Goal: Task Accomplishment & Management: Complete application form

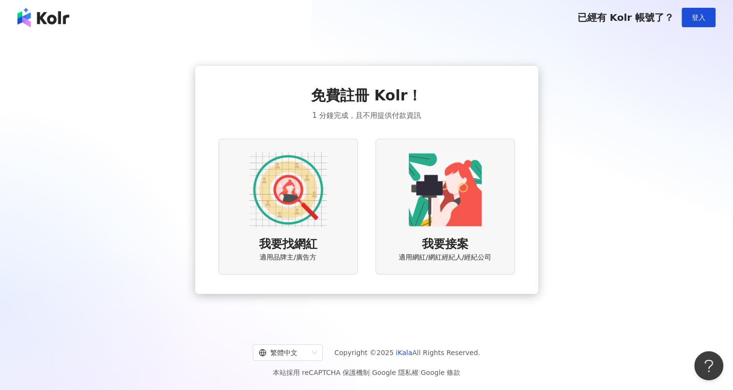
click at [270, 234] on div "我要找網紅 適用品牌主/廣告方" at bounding box center [289, 206] width 140 height 135
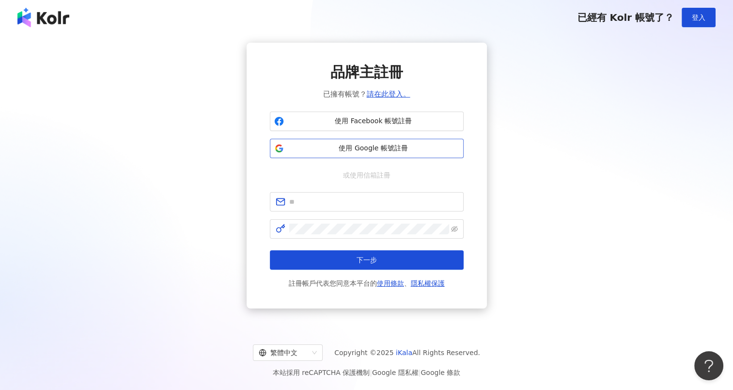
click at [404, 145] on span "使用 Google 帳號註冊" at bounding box center [374, 148] width 172 height 10
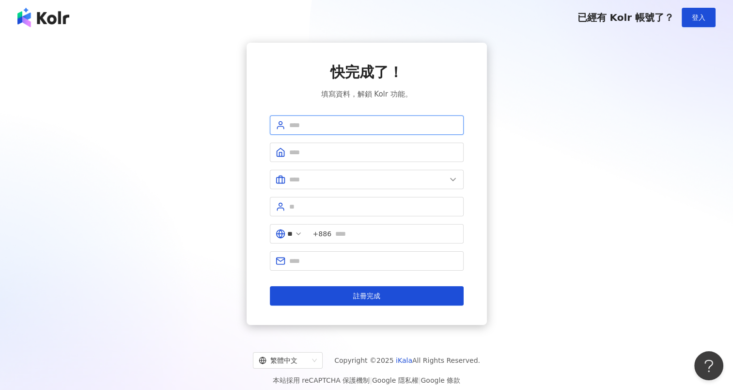
click at [384, 128] on input "text" at bounding box center [373, 125] width 169 height 11
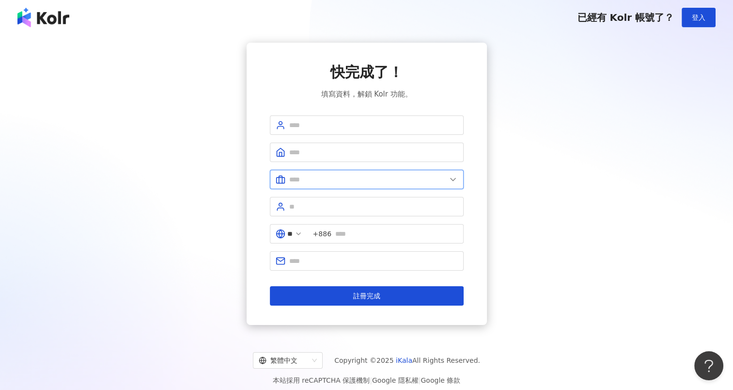
click at [399, 181] on input "text" at bounding box center [367, 179] width 157 height 11
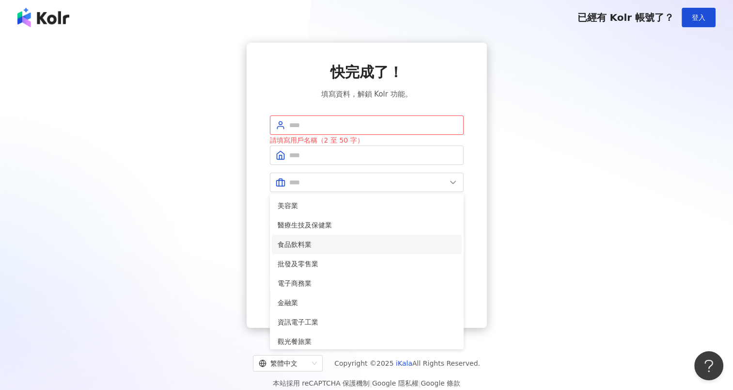
click at [298, 248] on span "食品飲料業" at bounding box center [367, 244] width 178 height 11
type input "*****"
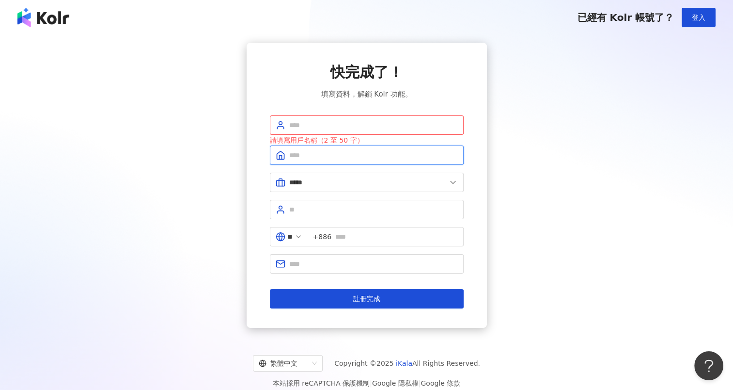
click at [349, 156] on input "text" at bounding box center [373, 155] width 169 height 11
type input "**"
type input "*********"
click at [355, 129] on input "text" at bounding box center [373, 125] width 169 height 11
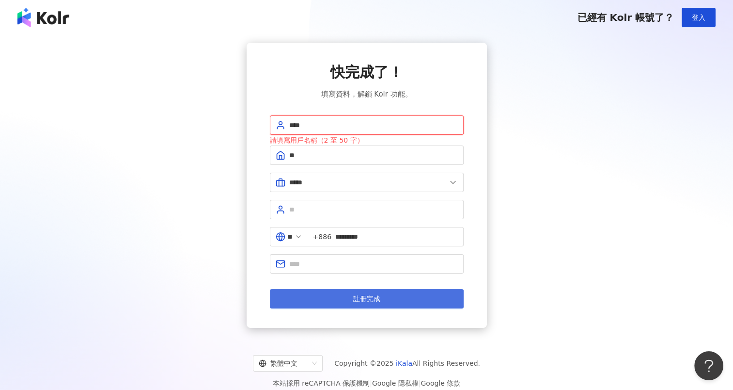
type input "****"
click at [341, 293] on button "註冊完成" at bounding box center [367, 298] width 194 height 19
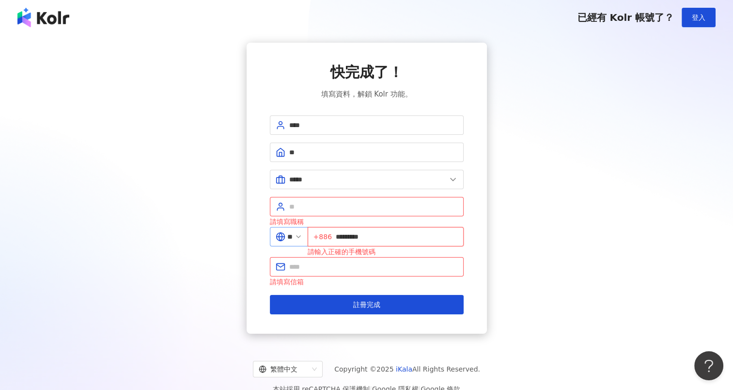
drag, startPoint x: 381, startPoint y: 238, endPoint x: 311, endPoint y: 238, distance: 69.3
click at [311, 238] on div "** +886 ********* 請輸入正確的手機號碼" at bounding box center [367, 242] width 194 height 30
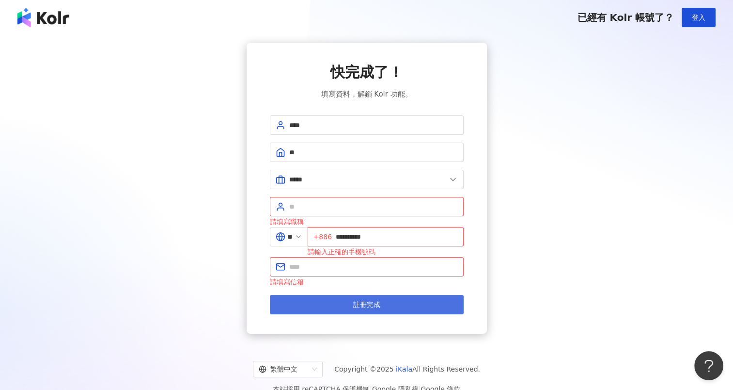
type input "**********"
click at [359, 307] on span "註冊完成" at bounding box center [366, 305] width 27 height 8
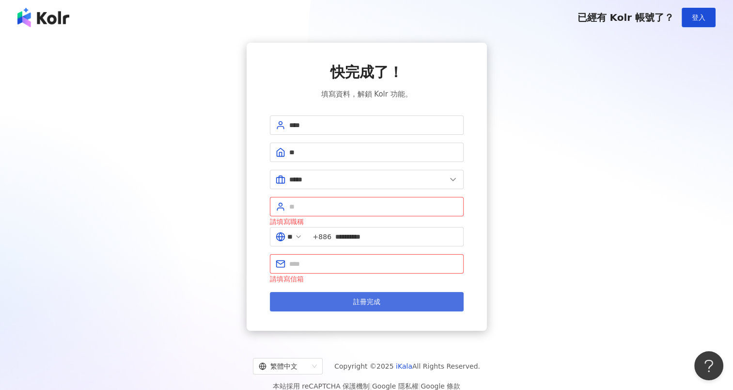
click at [359, 307] on button "註冊完成" at bounding box center [367, 301] width 194 height 19
click at [340, 304] on button "註冊完成" at bounding box center [367, 301] width 194 height 19
click at [342, 309] on button "註冊完成" at bounding box center [367, 301] width 194 height 19
click at [347, 301] on button "註冊完成" at bounding box center [367, 301] width 194 height 19
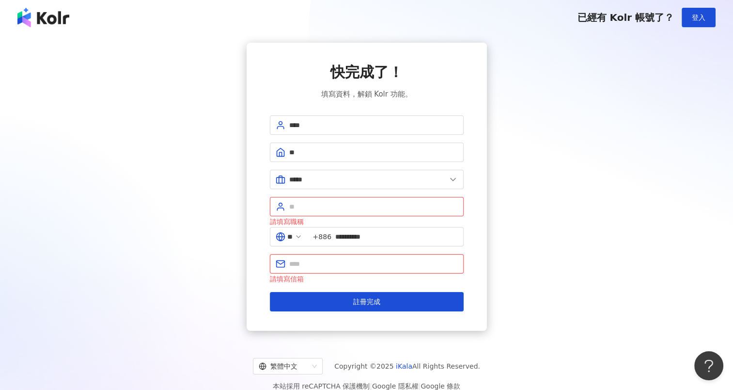
click at [313, 265] on input "text" at bounding box center [373, 263] width 169 height 11
type input "**********"
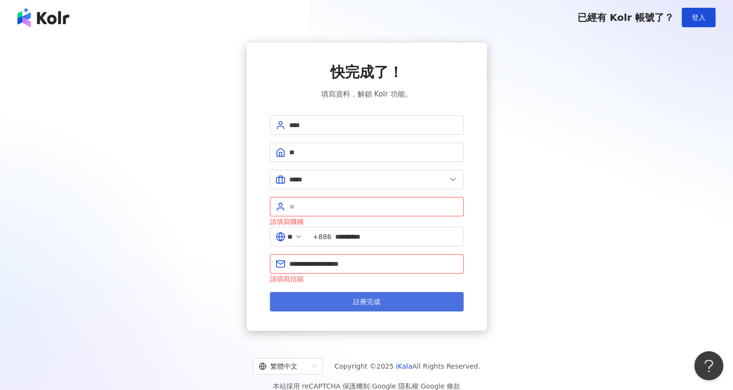
click at [346, 293] on button "註冊完成" at bounding box center [367, 301] width 194 height 19
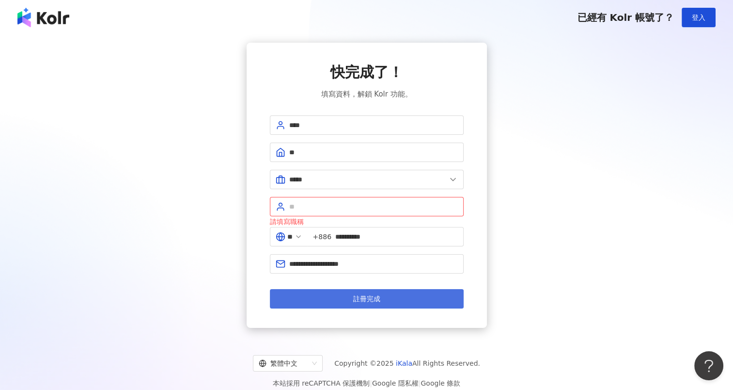
click at [345, 295] on button "註冊完成" at bounding box center [367, 298] width 194 height 19
click at [382, 299] on button "註冊完成" at bounding box center [367, 298] width 194 height 19
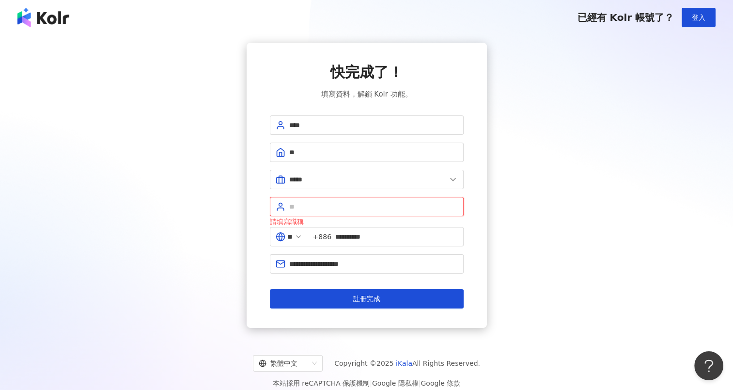
click at [346, 209] on input "text" at bounding box center [373, 206] width 169 height 11
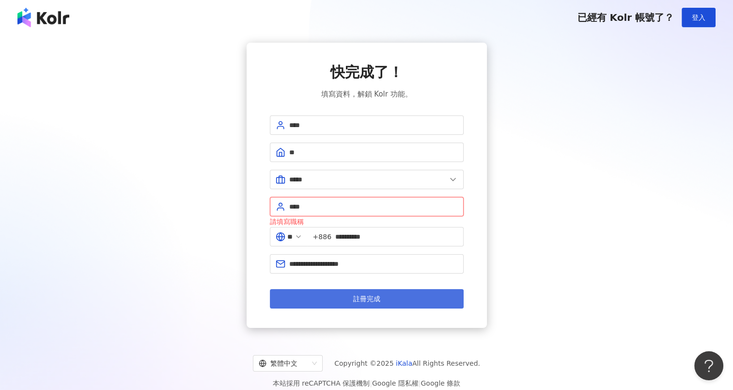
type input "****"
click at [366, 295] on span "註冊完成" at bounding box center [366, 299] width 27 height 8
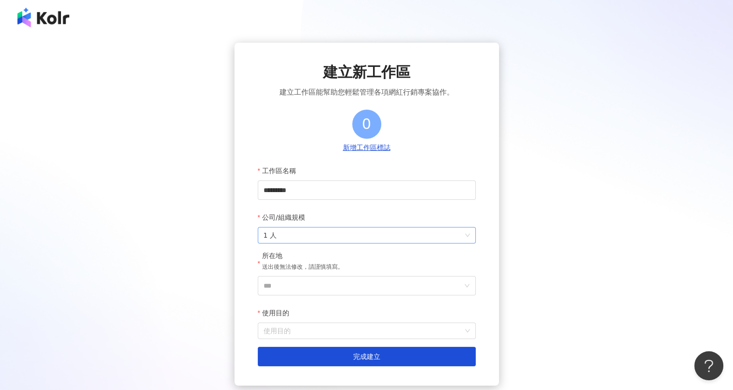
click at [352, 243] on div "1 人" at bounding box center [367, 235] width 218 height 16
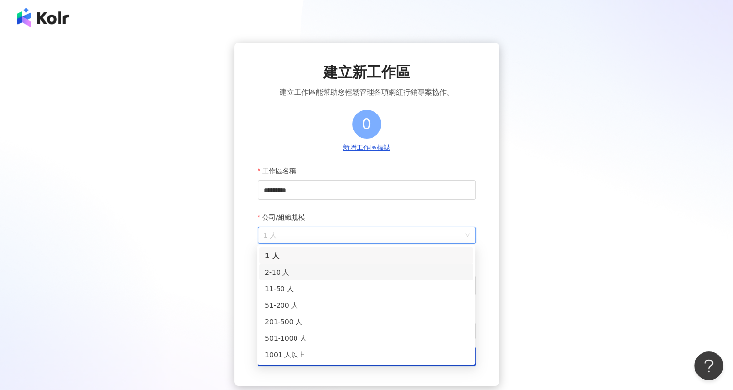
click at [292, 275] on div "2-10 人" at bounding box center [366, 272] width 203 height 11
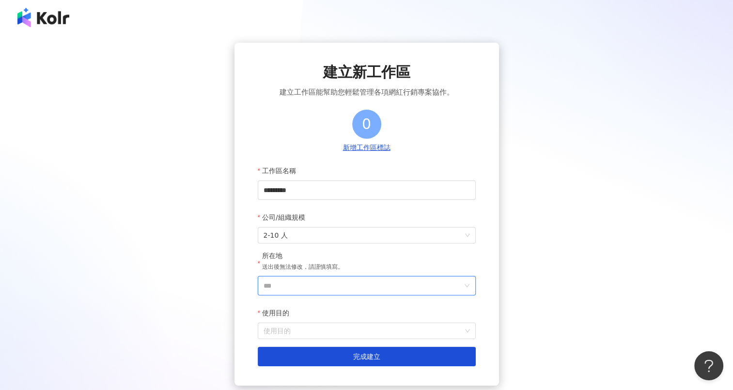
click at [345, 287] on input "***" at bounding box center [363, 285] width 199 height 18
click at [395, 151] on div "台灣" at bounding box center [389, 148] width 14 height 17
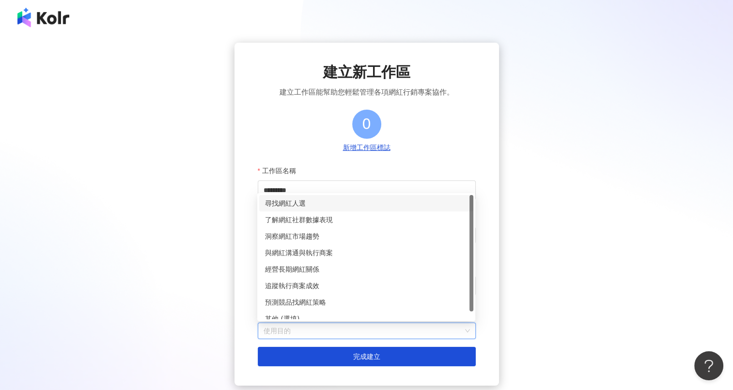
click at [324, 332] on input "使用目的" at bounding box center [367, 331] width 207 height 16
click at [309, 206] on div "尋找網紅人選" at bounding box center [366, 203] width 203 height 11
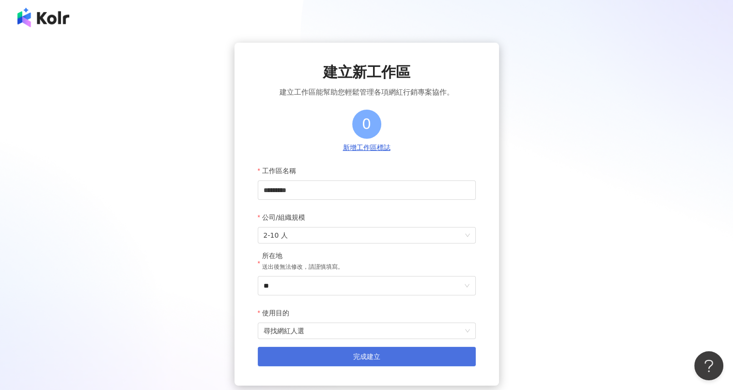
click at [346, 365] on button "完成建立" at bounding box center [367, 356] width 218 height 19
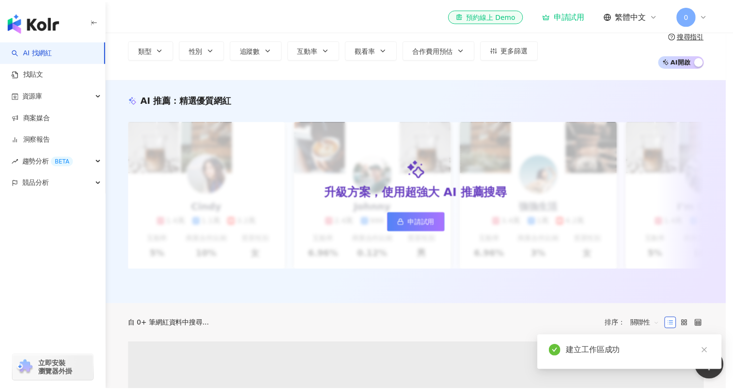
scroll to position [48, 0]
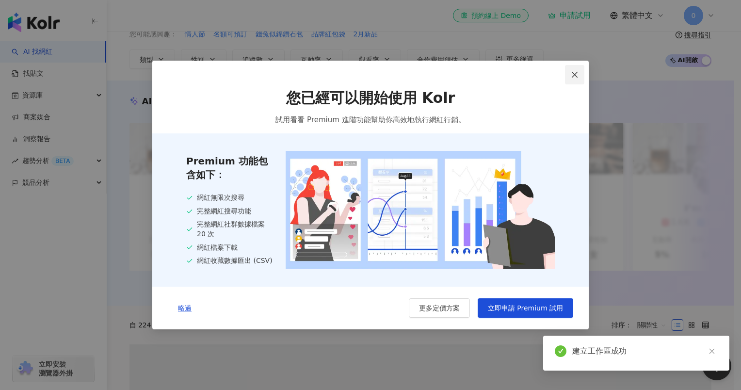
click at [569, 75] on span "Close" at bounding box center [574, 75] width 19 height 8
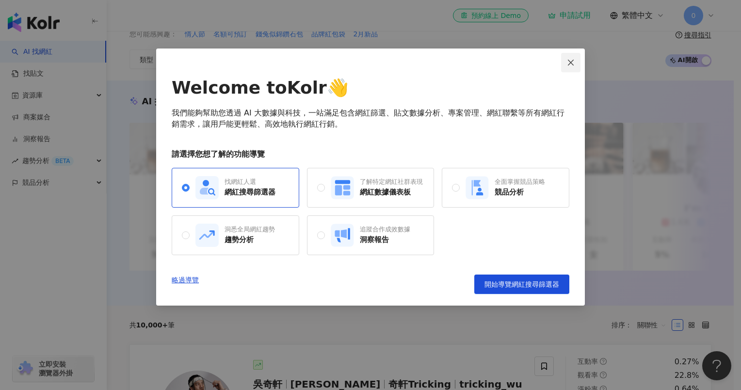
click at [565, 66] on span "Close" at bounding box center [570, 63] width 19 height 8
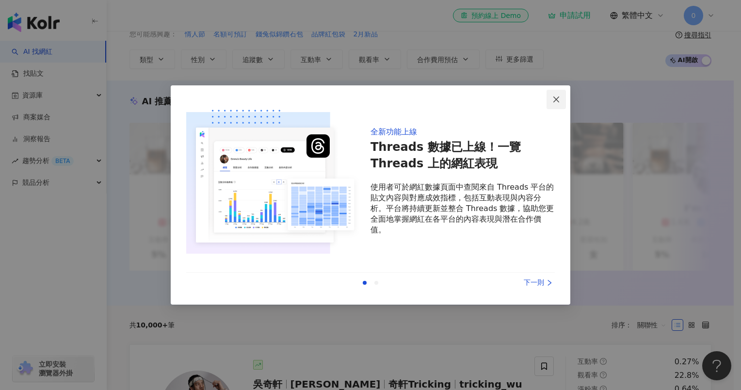
click at [555, 92] on button "Close" at bounding box center [555, 99] width 19 height 19
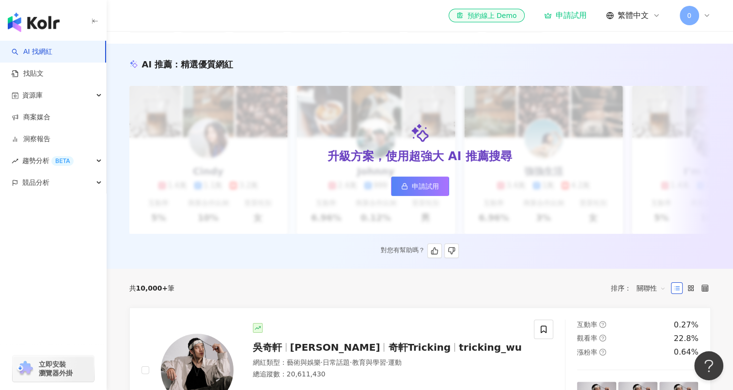
scroll to position [145, 0]
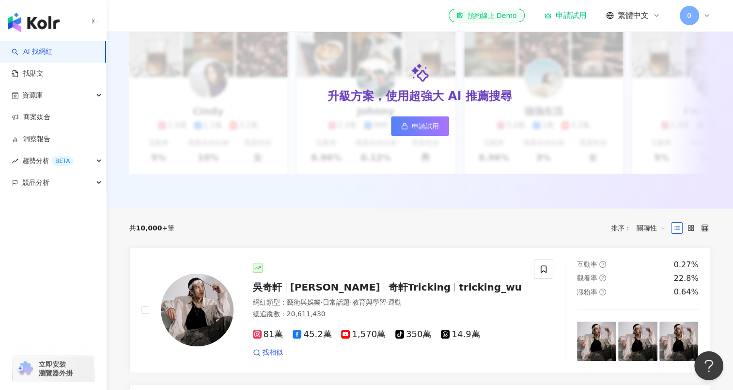
click at [660, 236] on span "關聯性" at bounding box center [651, 228] width 29 height 16
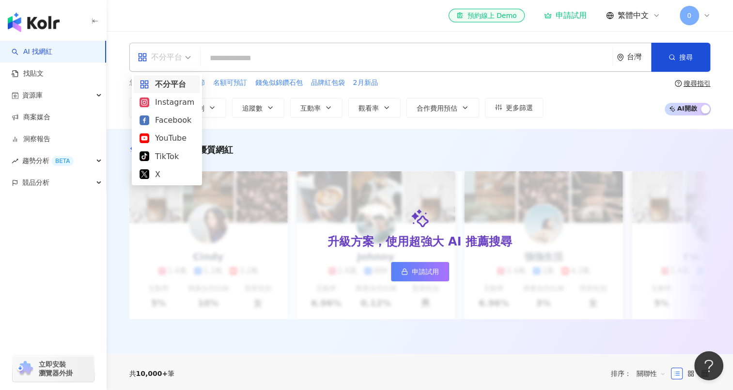
click at [192, 63] on div "不分平台" at bounding box center [164, 57] width 64 height 28
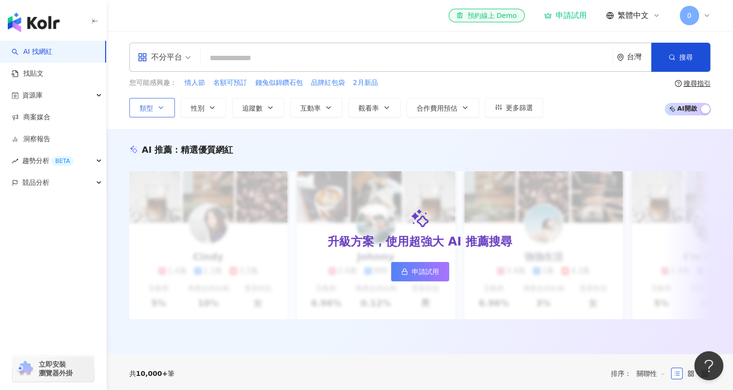
click at [160, 110] on icon "button" at bounding box center [161, 108] width 8 height 8
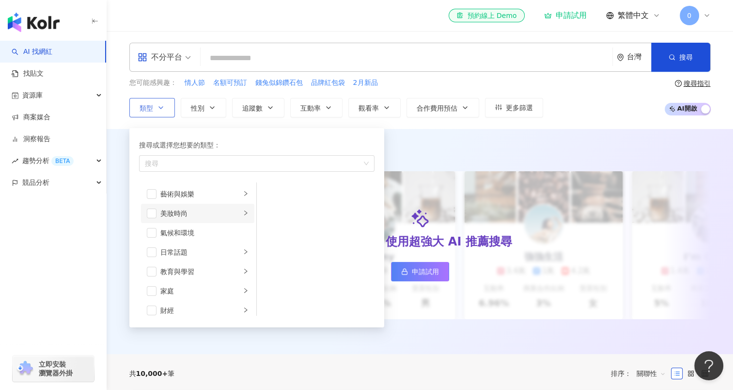
click at [193, 217] on div "美妝時尚" at bounding box center [200, 213] width 80 height 11
click at [188, 256] on div "日常話題" at bounding box center [200, 252] width 80 height 11
click at [184, 278] on li "教育與學習" at bounding box center [197, 271] width 113 height 19
click at [184, 283] on li "家庭" at bounding box center [197, 290] width 113 height 19
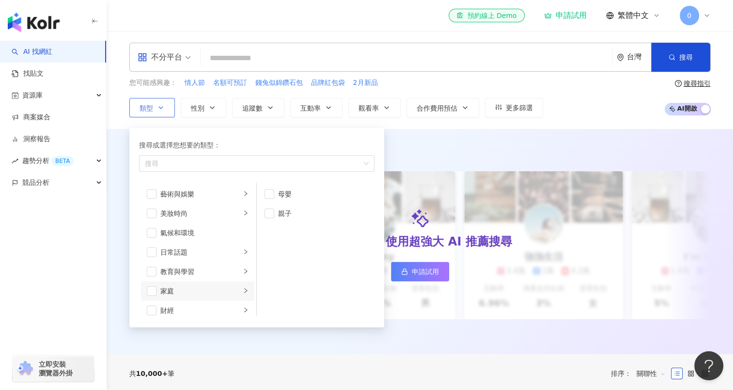
click at [182, 296] on li "家庭" at bounding box center [197, 290] width 113 height 19
click at [186, 317] on div "搜尋或選擇您想要的類型： 搜尋 藝術與娛樂 美妝時尚 氣候和環境 日常話題 教育與學習 家庭 財經 美食 命理占卜 遊戲 法政社會 生活風格 影視娛樂 醫療與…" at bounding box center [256, 228] width 243 height 188
click at [188, 309] on div "財經" at bounding box center [200, 310] width 80 height 11
click at [180, 258] on div "生活風格" at bounding box center [200, 258] width 80 height 11
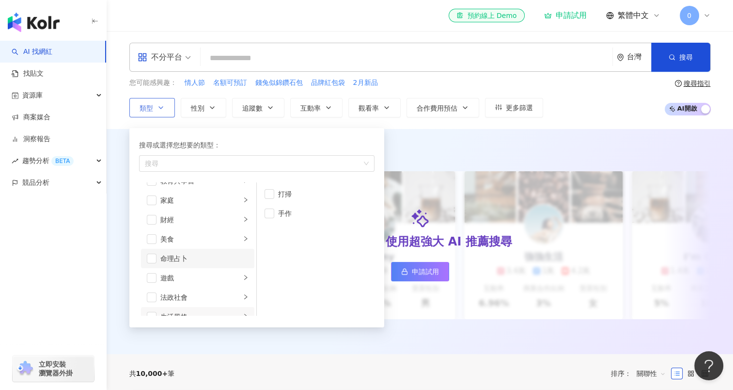
scroll to position [101, 0]
click at [173, 233] on li "美食" at bounding box center [197, 228] width 113 height 19
click at [144, 227] on li "美食" at bounding box center [197, 228] width 113 height 19
click at [155, 227] on span "button" at bounding box center [152, 229] width 10 height 10
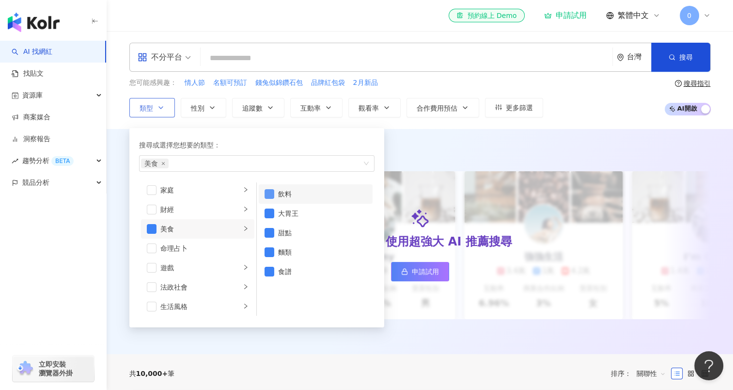
click at [268, 194] on span "button" at bounding box center [270, 194] width 10 height 10
click at [270, 213] on span "button" at bounding box center [270, 213] width 10 height 10
click at [366, 164] on div "甜點 麵類 食譜" at bounding box center [257, 163] width 236 height 16
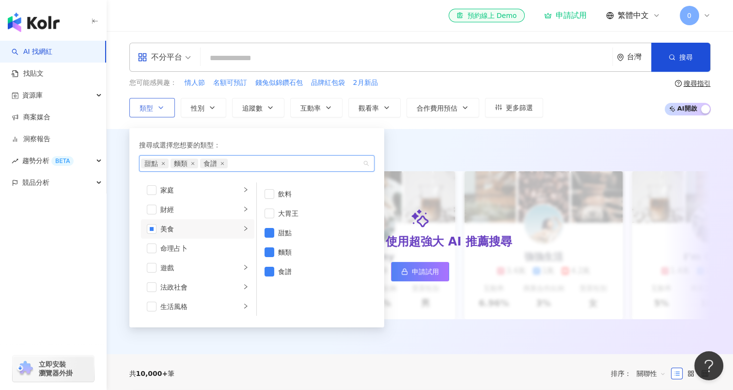
click at [370, 167] on div "甜點 麵類 食譜" at bounding box center [257, 163] width 236 height 16
click at [363, 166] on div "甜點 麵類 食譜" at bounding box center [257, 163] width 236 height 16
click at [692, 83] on div "搜尋指引" at bounding box center [697, 83] width 27 height 8
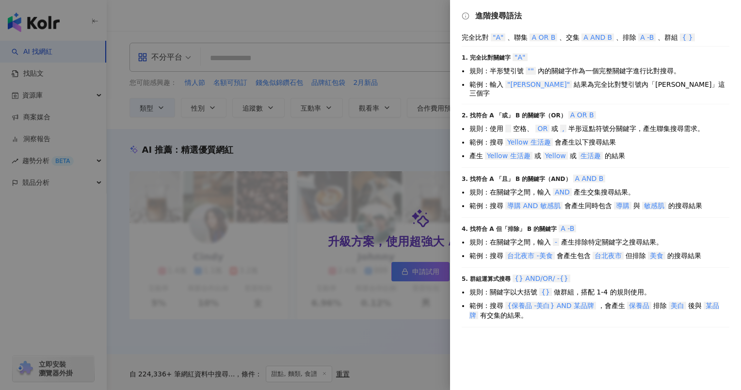
drag, startPoint x: 237, startPoint y: 139, endPoint x: 155, endPoint y: 122, distance: 83.7
click at [227, 139] on div at bounding box center [370, 195] width 741 height 390
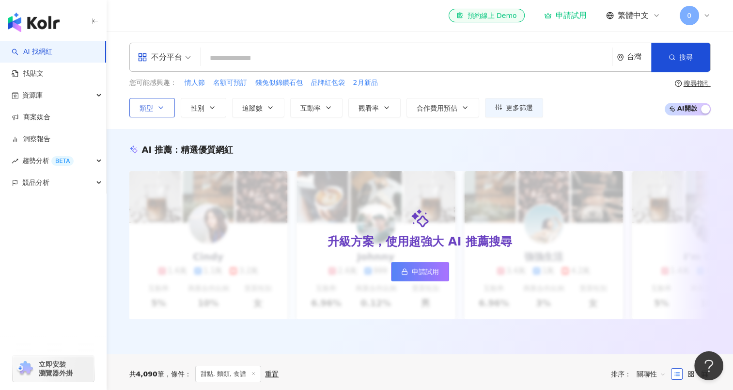
click at [167, 103] on button "類型" at bounding box center [152, 107] width 46 height 19
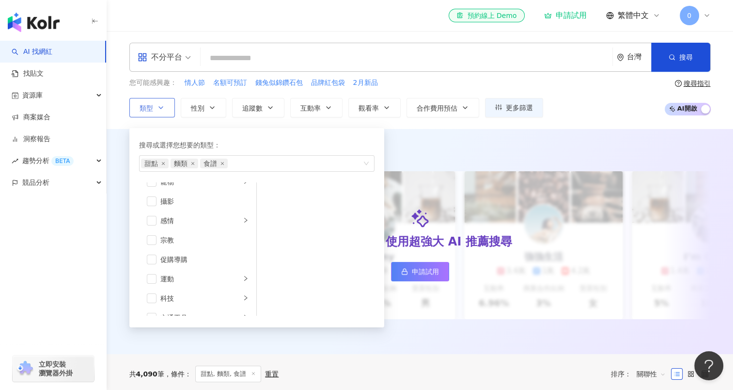
scroll to position [335, 0]
click at [483, 110] on div "類型 搜尋或選擇您想要的類型： 甜點 麵類 食譜 藝術與娛樂 美妝時尚 氣候和環境 日常話題 教育與學習 家庭 財經 美食 命理占卜 遊戲 法政社會 生活風格…" at bounding box center [336, 107] width 414 height 19
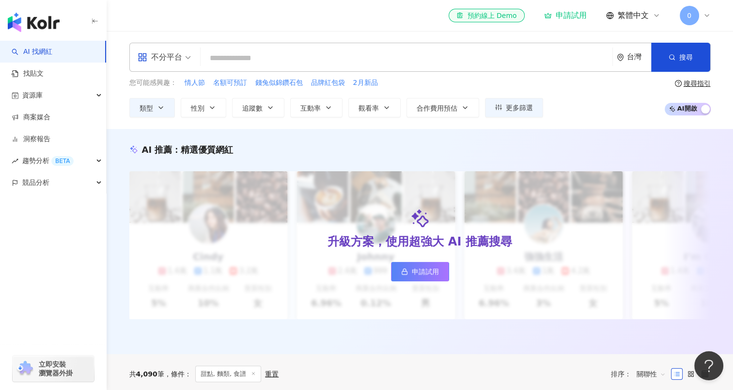
click at [492, 135] on div "AI 推薦 ： 精選優質網紅 升級方案，使用超強大 AI 推薦搜尋 申請試用 Cindy 1.4萬 1.1萬 3.2萬 互動率 5% 商業合作比例 10% 受…" at bounding box center [420, 241] width 627 height 225
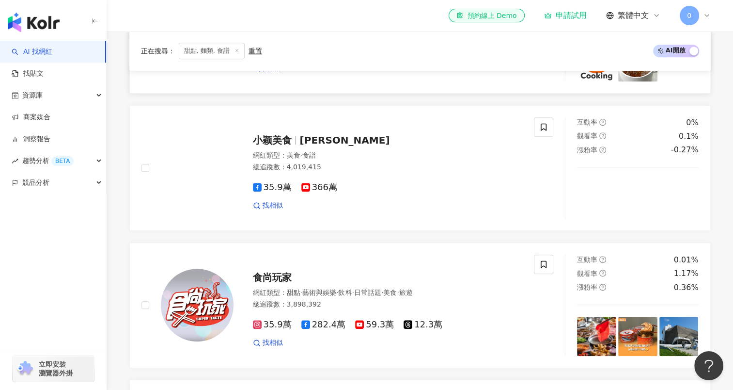
scroll to position [436, 0]
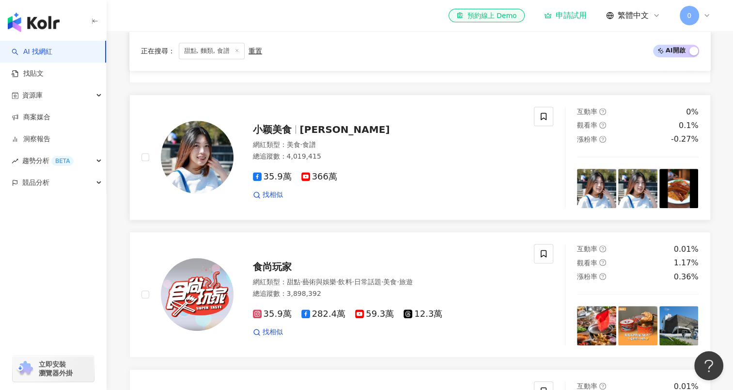
click at [385, 147] on div "網紅類型 ： 美食 · 食譜" at bounding box center [388, 145] width 270 height 10
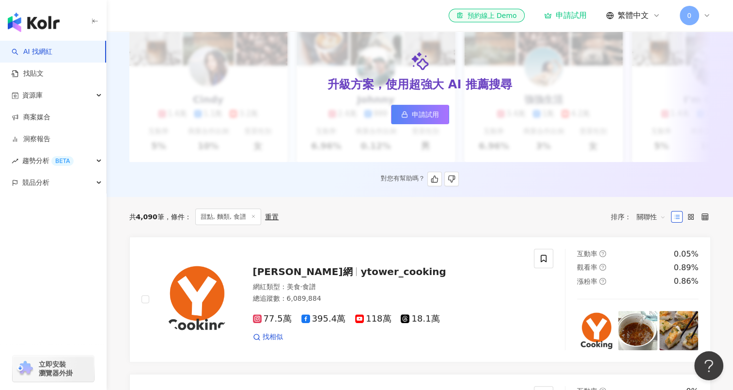
scroll to position [142, 0]
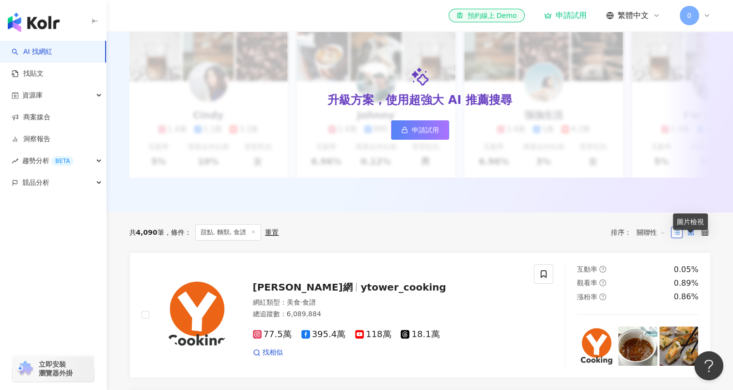
click at [693, 235] on rect at bounding box center [693, 234] width 2 height 2
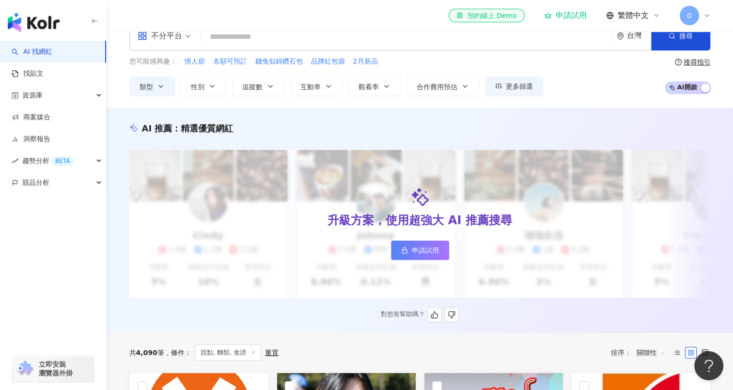
scroll to position [0, 0]
